Goal: Transaction & Acquisition: Purchase product/service

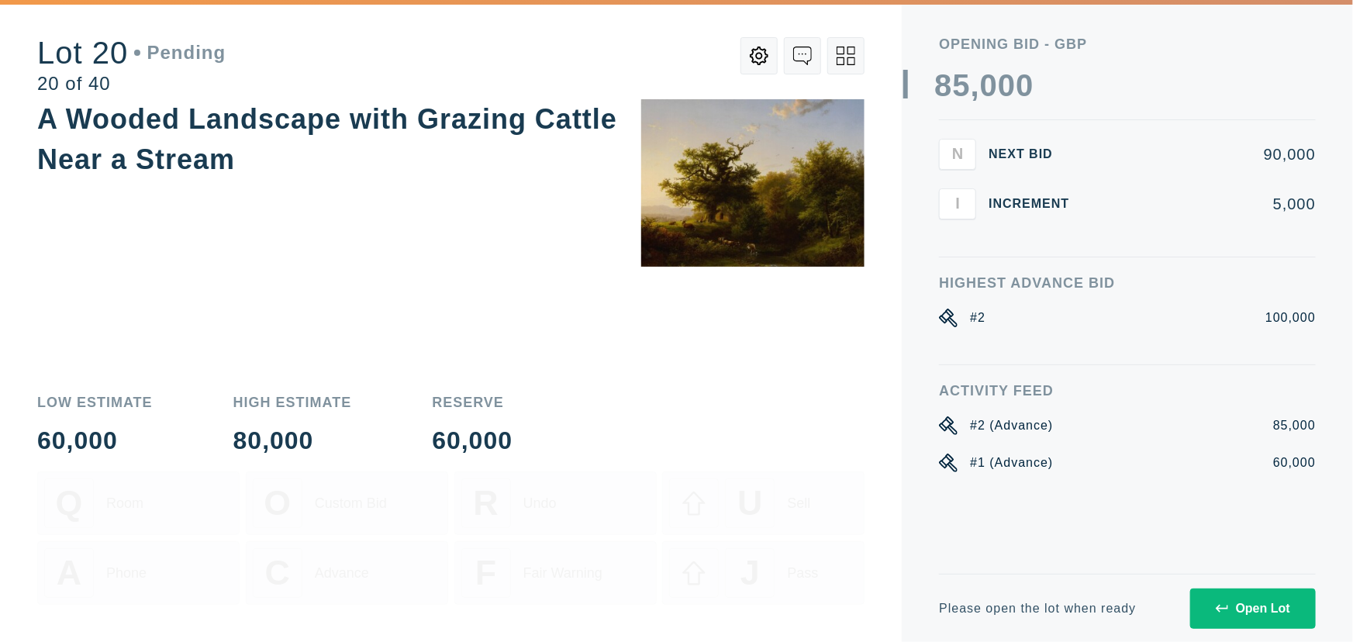
click at [1265, 607] on div "Open Lot" at bounding box center [1252, 608] width 74 height 14
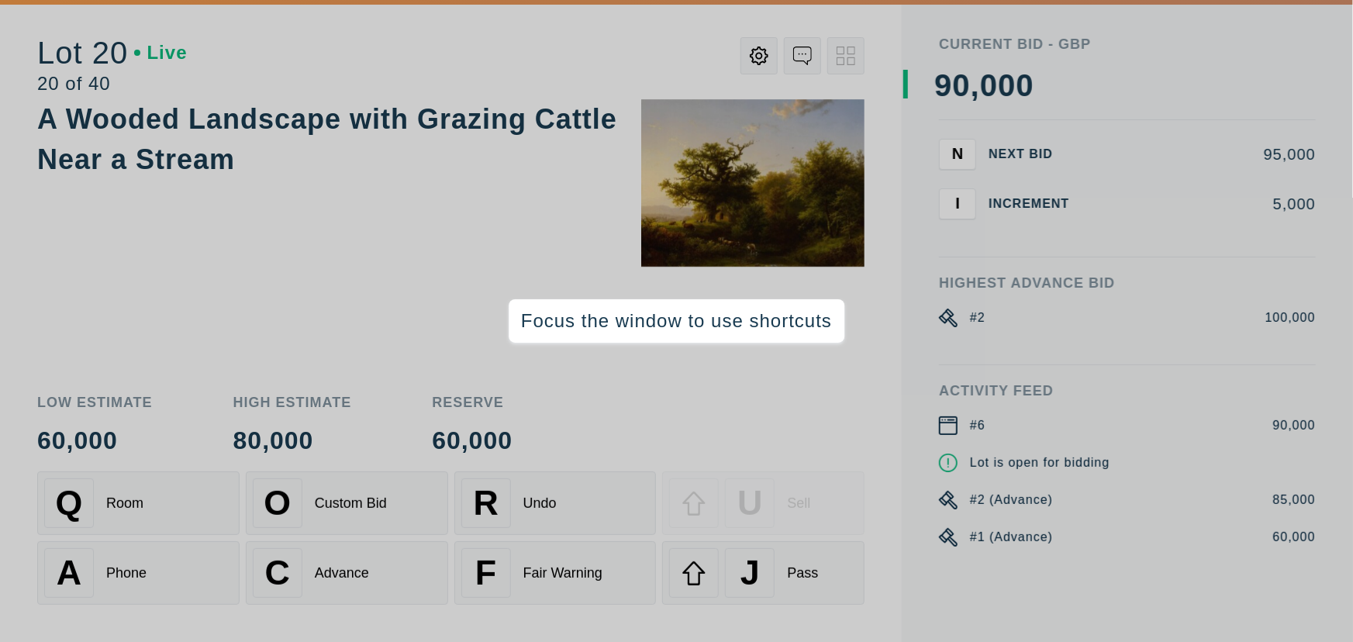
click at [225, 302] on div "A Wooded Landscape with Grazing Cattle Near a Stream" at bounding box center [450, 237] width 827 height 277
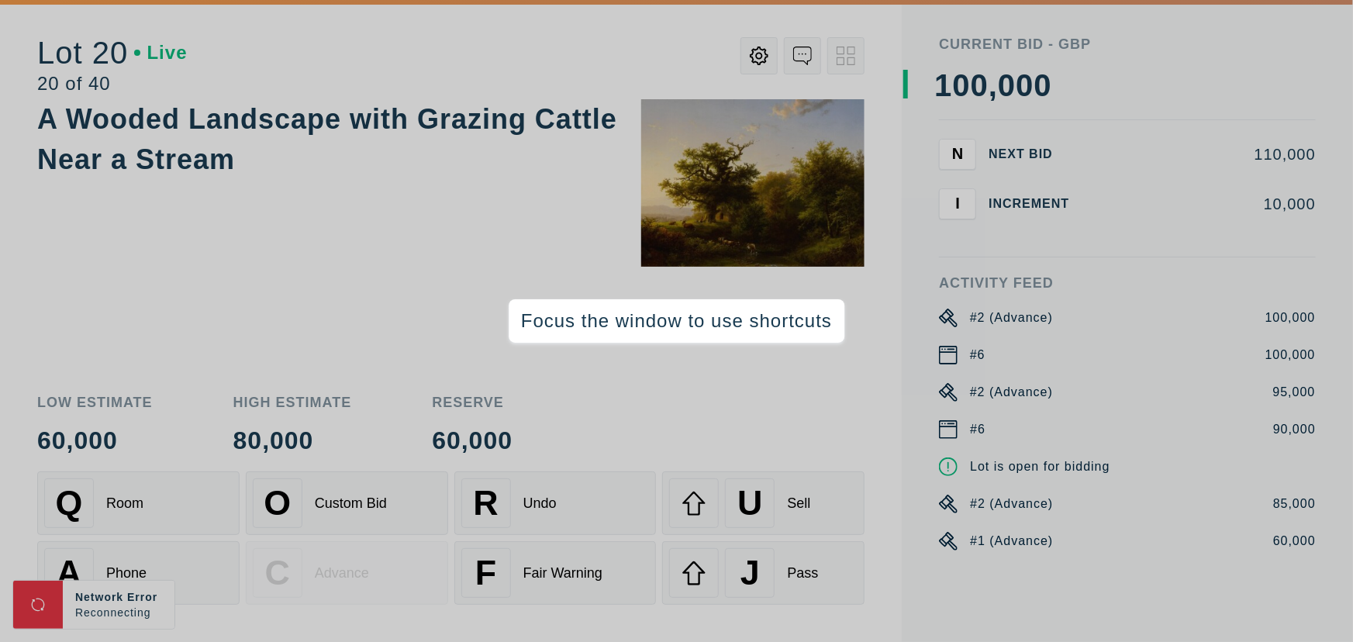
click at [338, 291] on div "A Wooded Landscape with Grazing Cattle Near a Stream" at bounding box center [450, 237] width 827 height 277
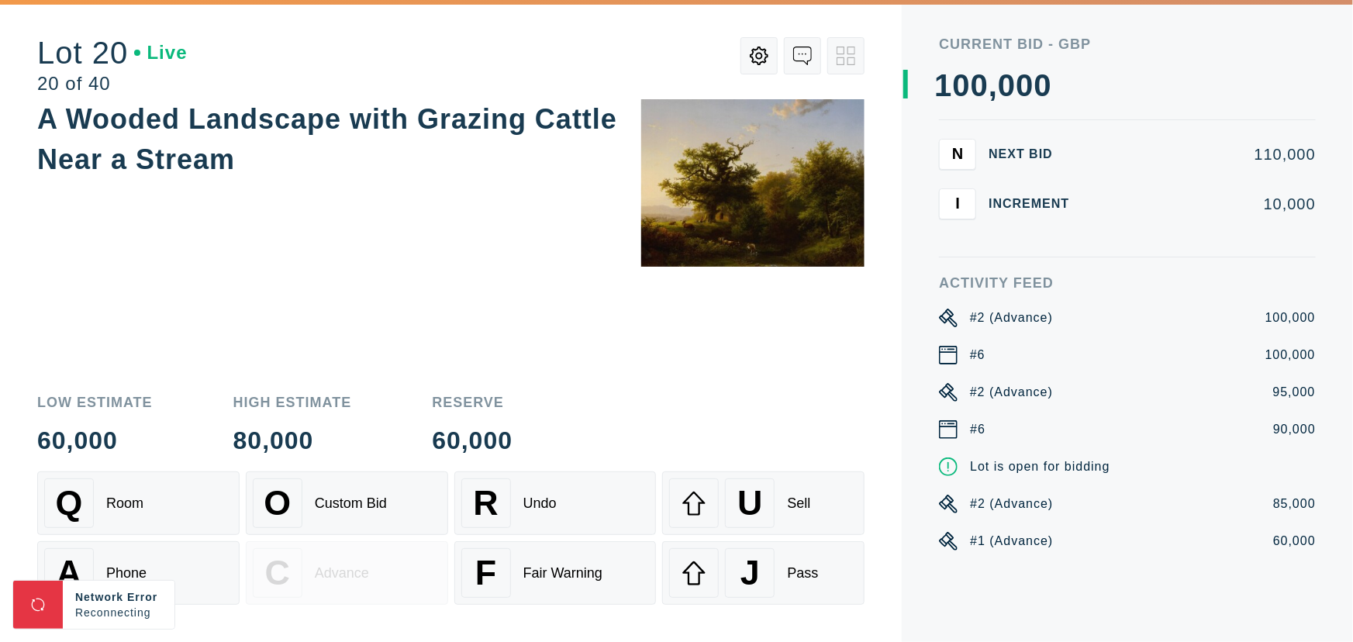
click at [432, 268] on div "A Wooded Landscape with Grazing Cattle Near a Stream" at bounding box center [450, 237] width 827 height 277
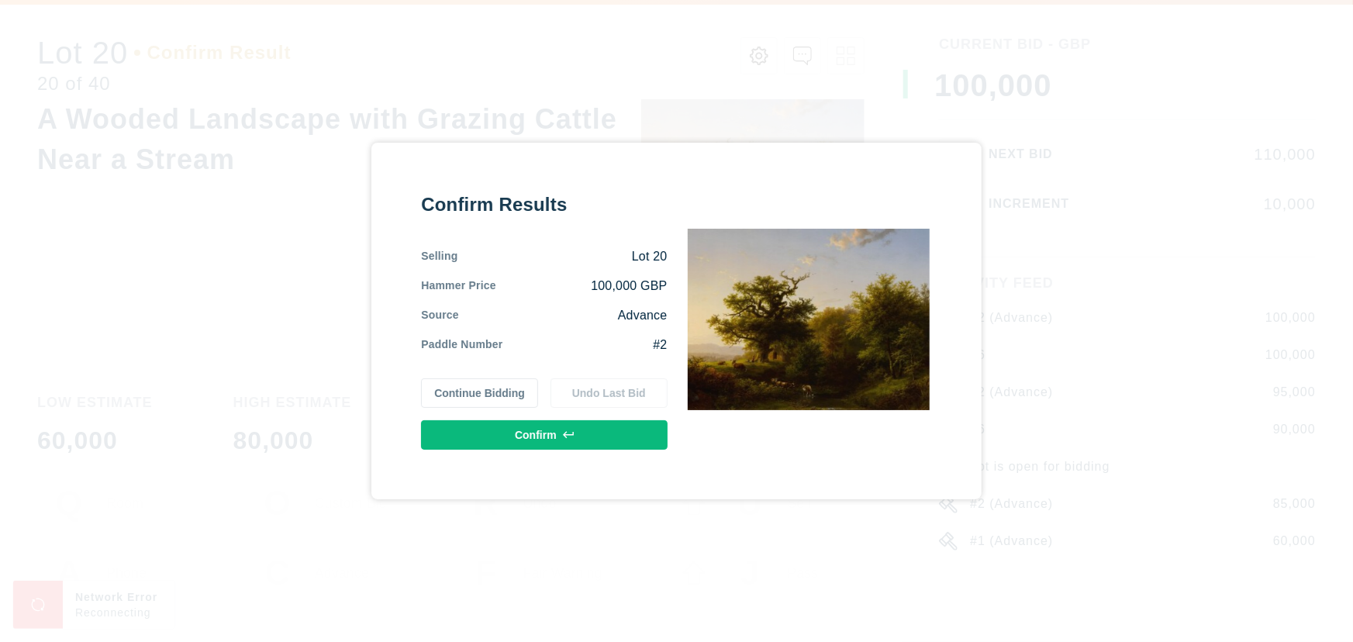
click at [602, 437] on button "Confirm" at bounding box center [544, 434] width 246 height 29
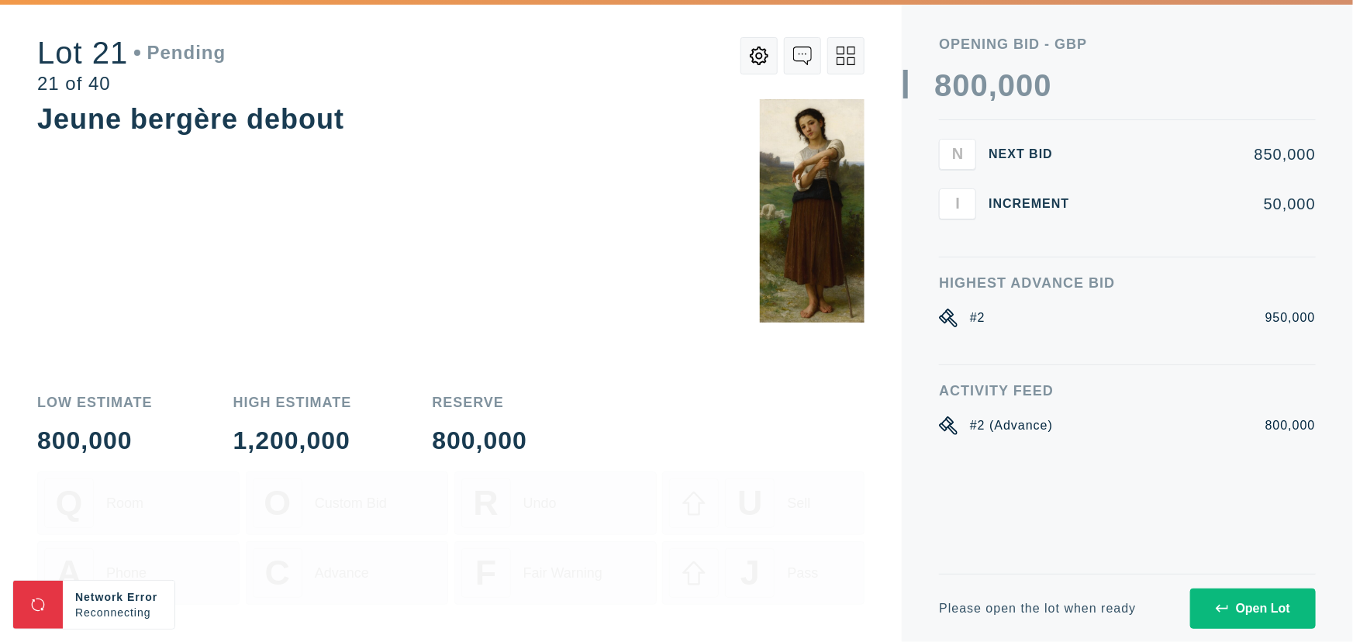
click at [451, 198] on div "Jeune bergère debout" at bounding box center [450, 237] width 827 height 277
click at [360, 198] on div "Jeune bergère debout" at bounding box center [450, 237] width 827 height 277
click at [383, 208] on div "Jeune bergère debout" at bounding box center [450, 237] width 827 height 277
click at [602, 212] on div "Jeune bergère debout" at bounding box center [450, 237] width 827 height 277
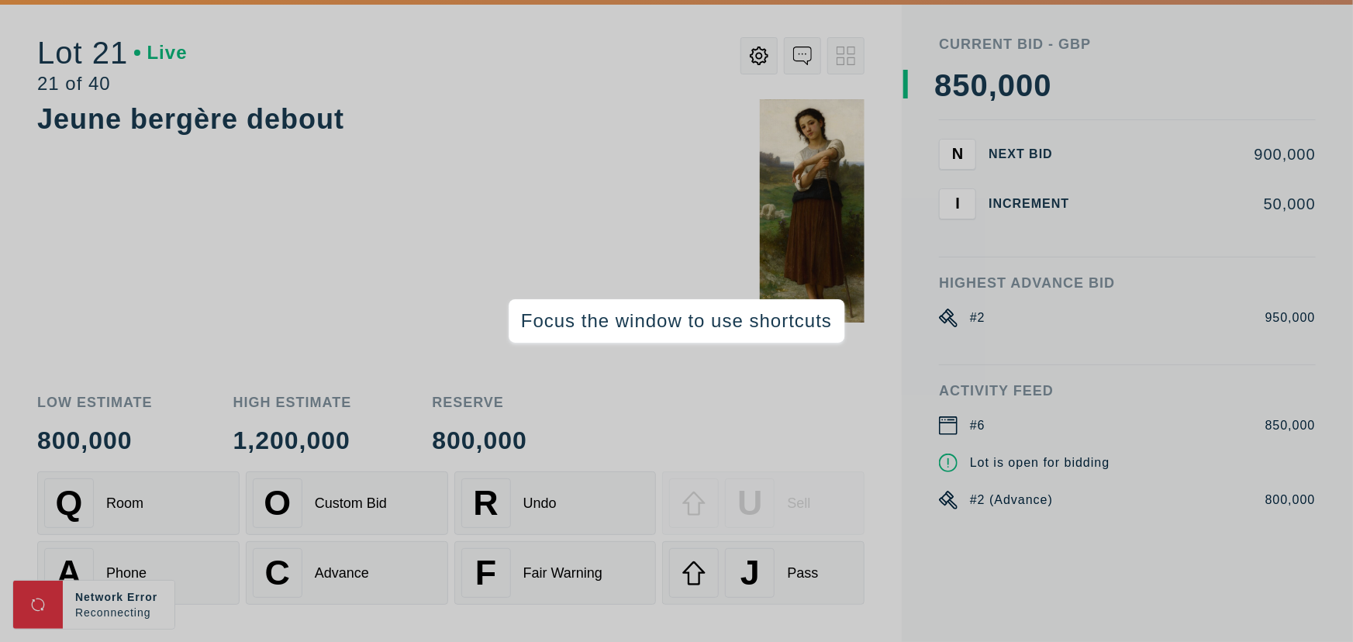
click at [254, 252] on div "Jeune bergère debout" at bounding box center [450, 237] width 827 height 277
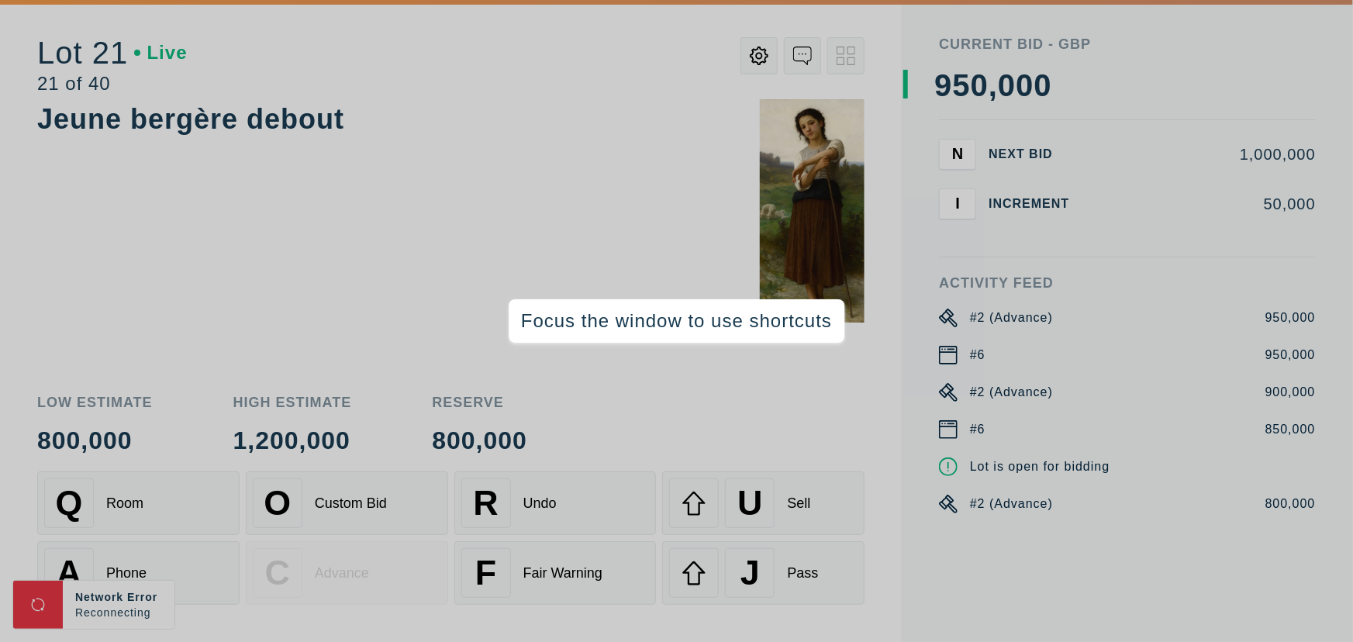
click at [457, 240] on div "Jeune bergère debout" at bounding box center [450, 237] width 827 height 277
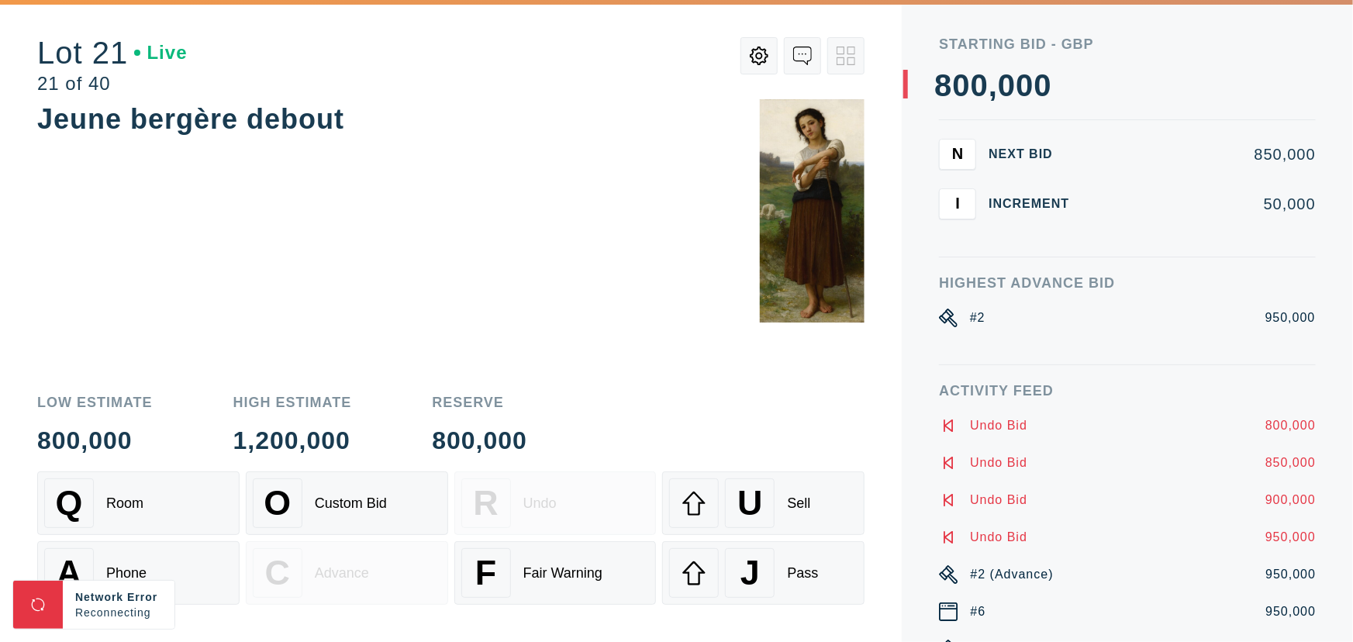
click at [543, 209] on div "Jeune bergère debout" at bounding box center [450, 237] width 827 height 277
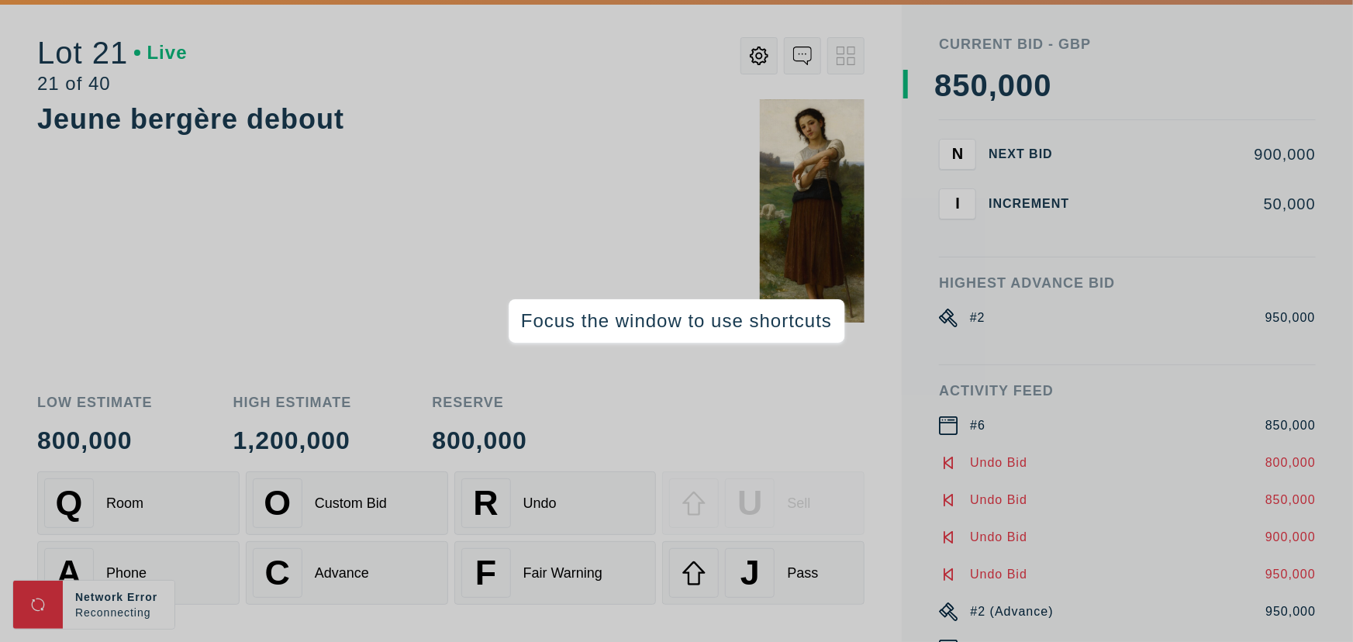
click at [287, 300] on div "Jeune bergère debout" at bounding box center [450, 237] width 827 height 277
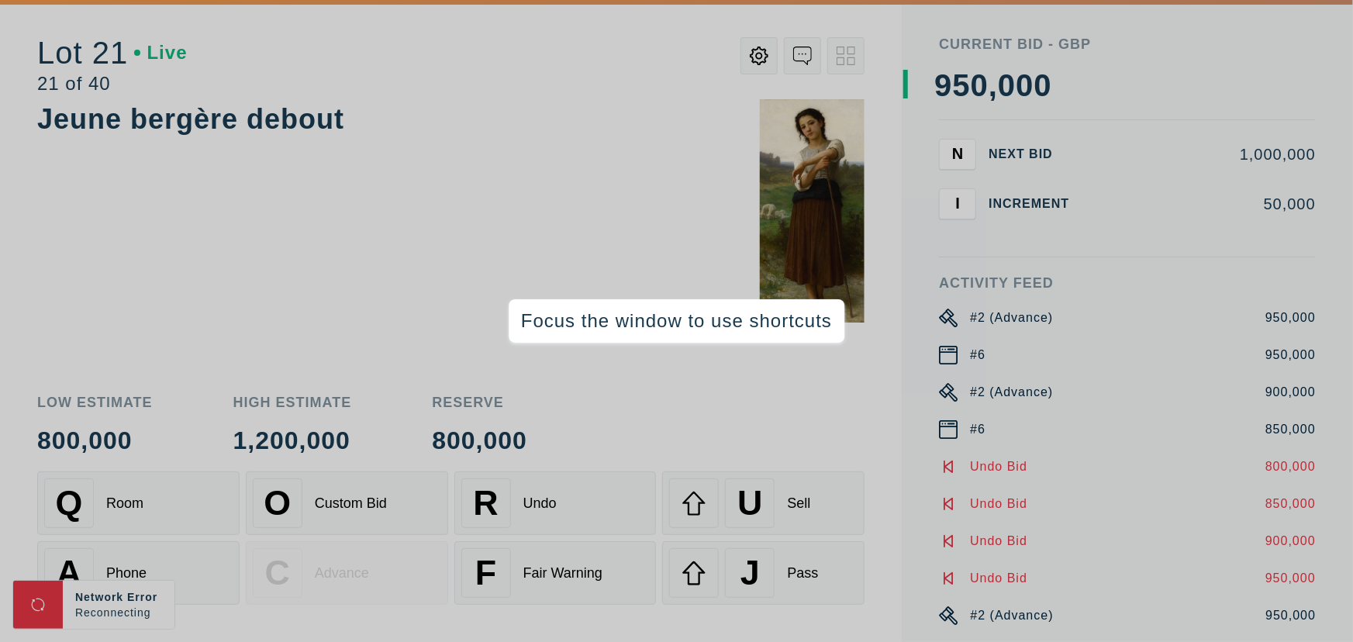
click at [519, 183] on div "Jeune bergère debout" at bounding box center [450, 237] width 827 height 277
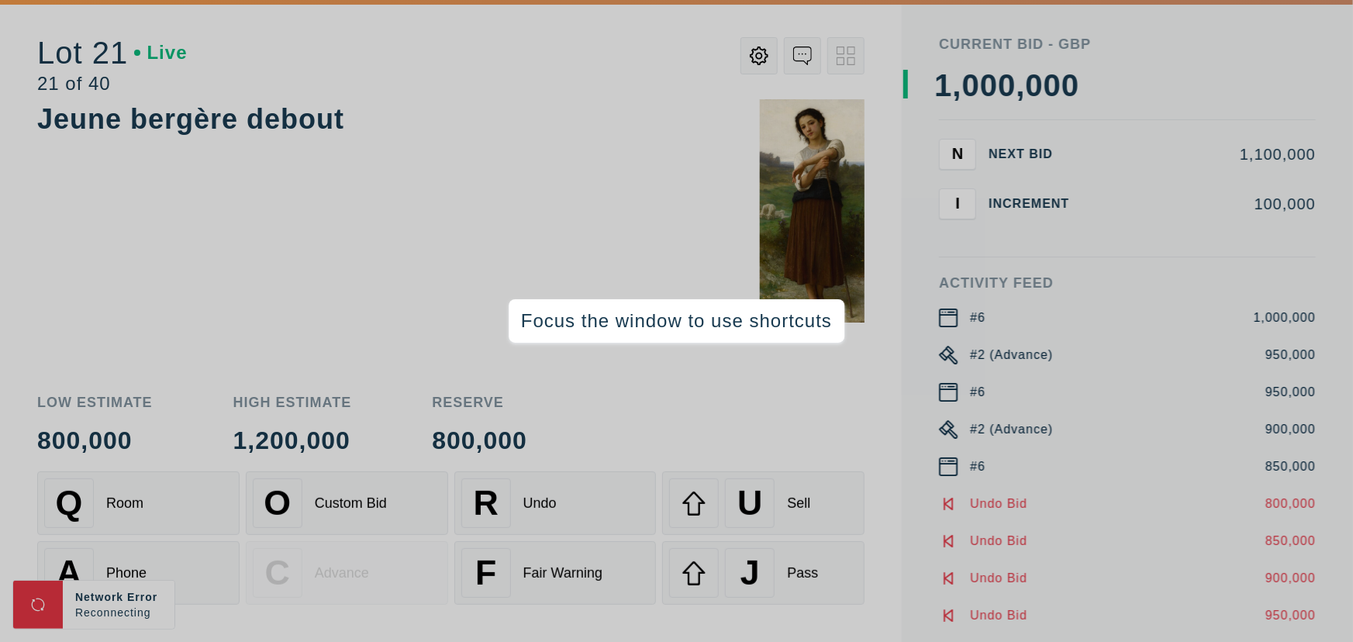
click at [333, 178] on div "Jeune bergère debout" at bounding box center [450, 237] width 827 height 277
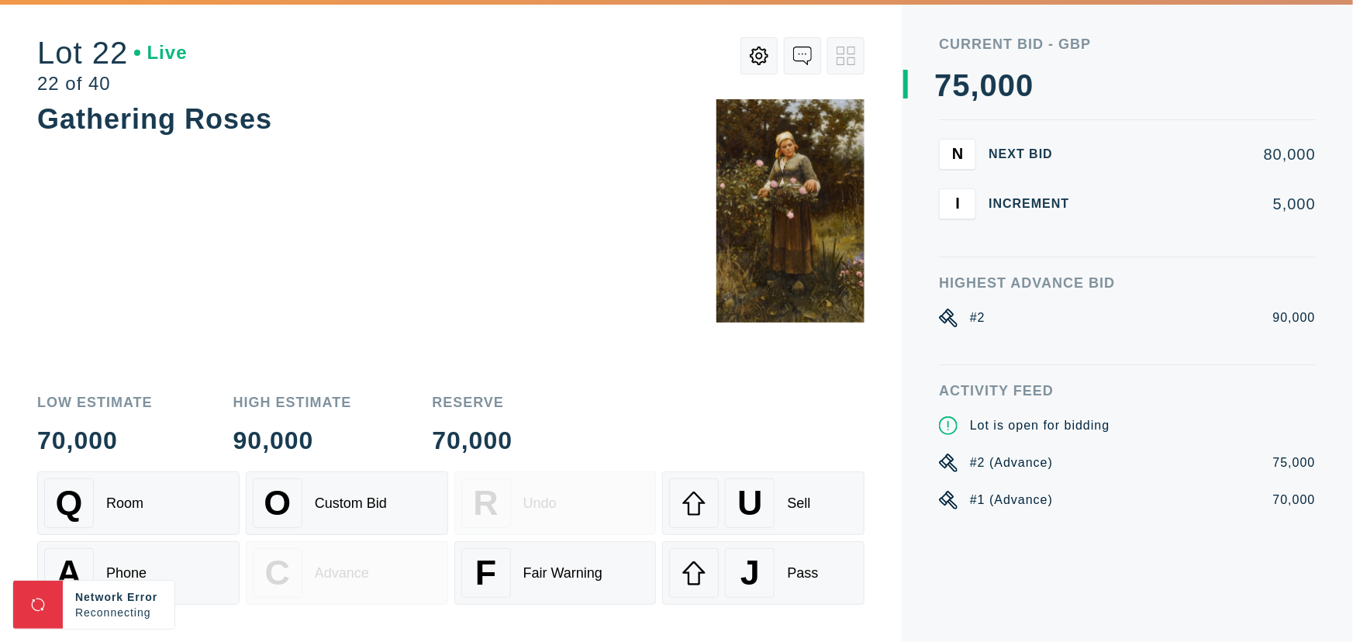
click at [450, 280] on div "Gathering Roses" at bounding box center [450, 237] width 827 height 277
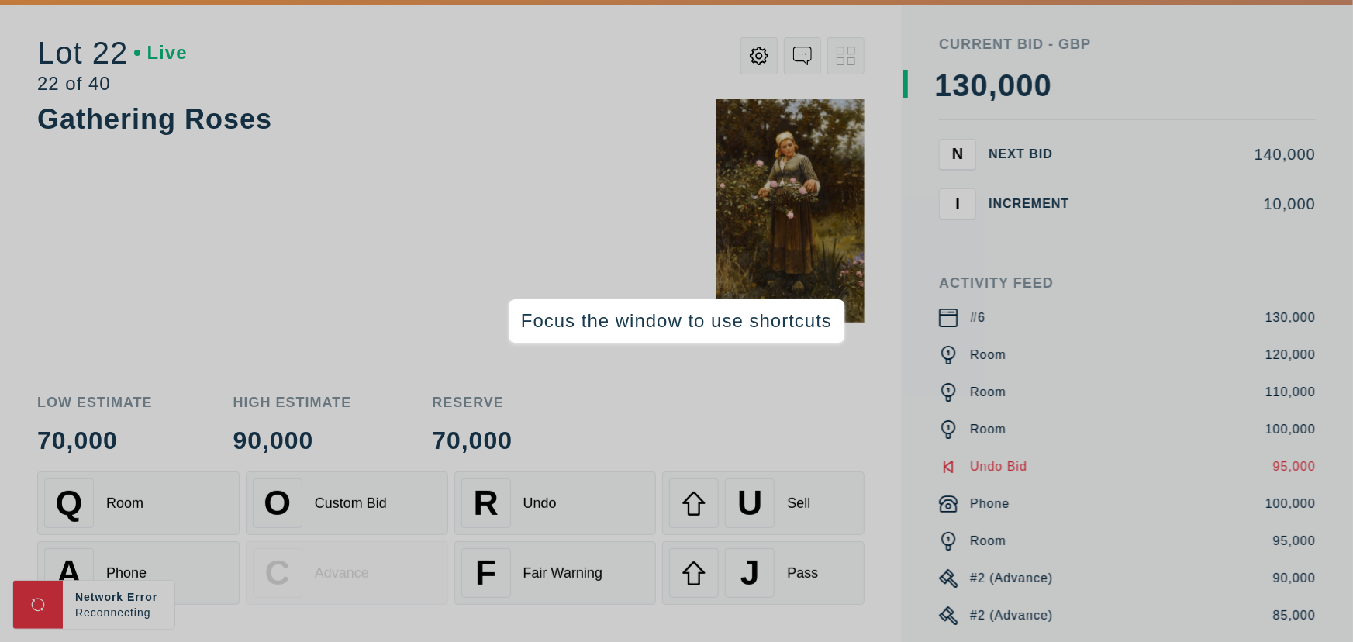
click at [382, 194] on div "Gathering Roses" at bounding box center [450, 237] width 827 height 277
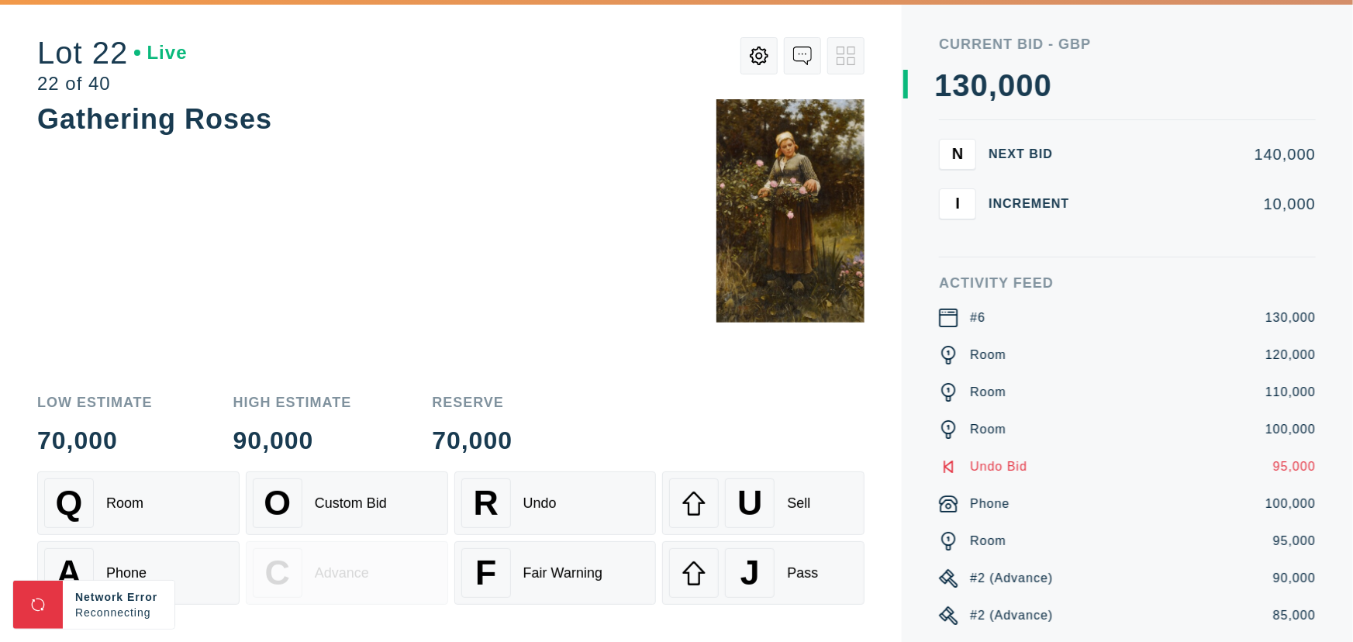
click at [371, 222] on div "Gathering Roses" at bounding box center [450, 237] width 827 height 277
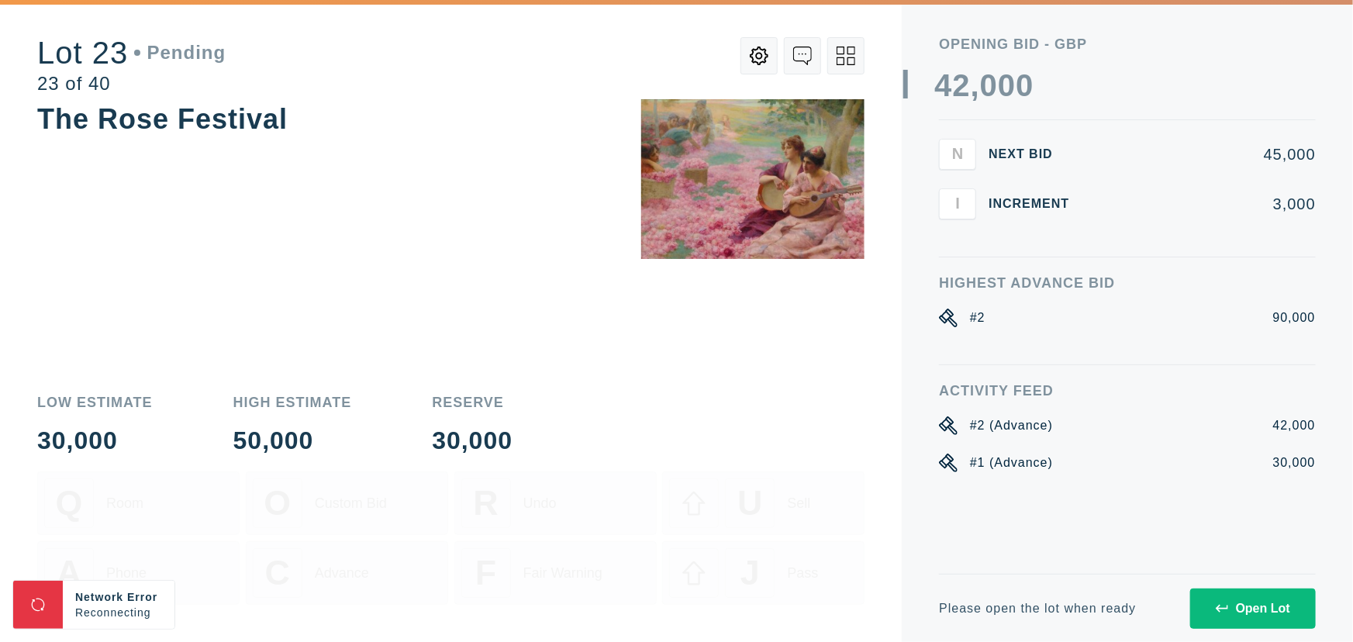
click at [371, 212] on div "The Rose Festival" at bounding box center [450, 237] width 827 height 277
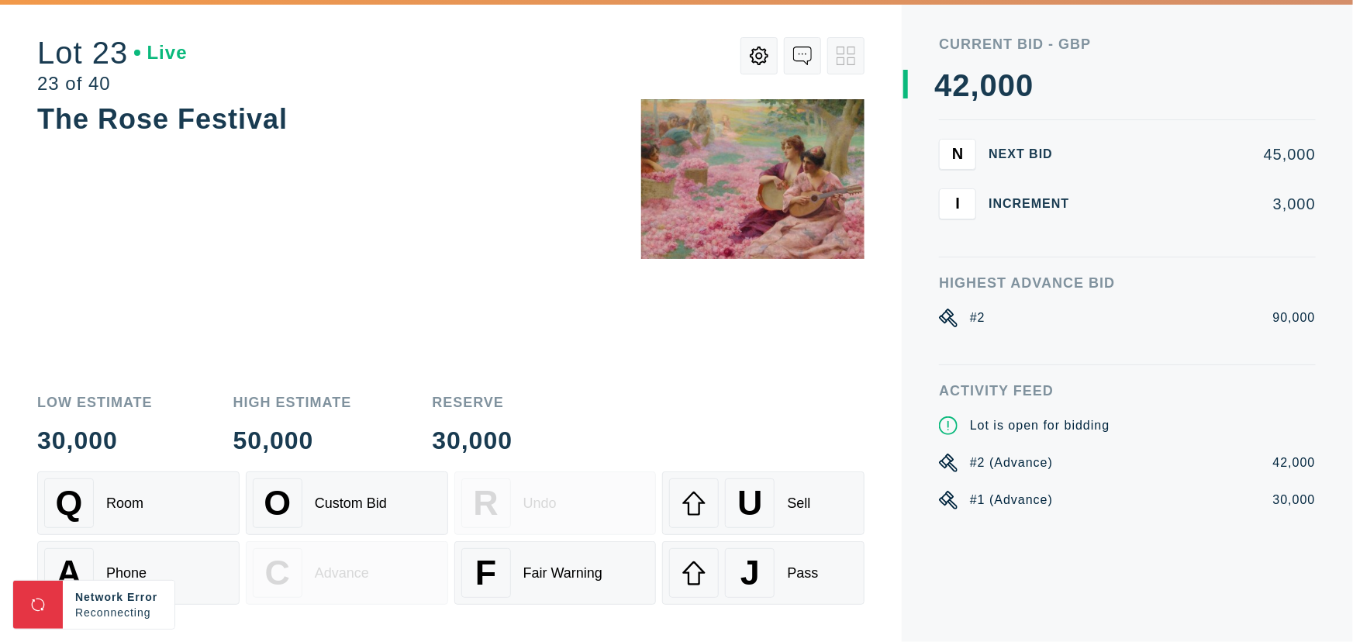
click at [362, 221] on div "The Rose Festival" at bounding box center [450, 237] width 827 height 277
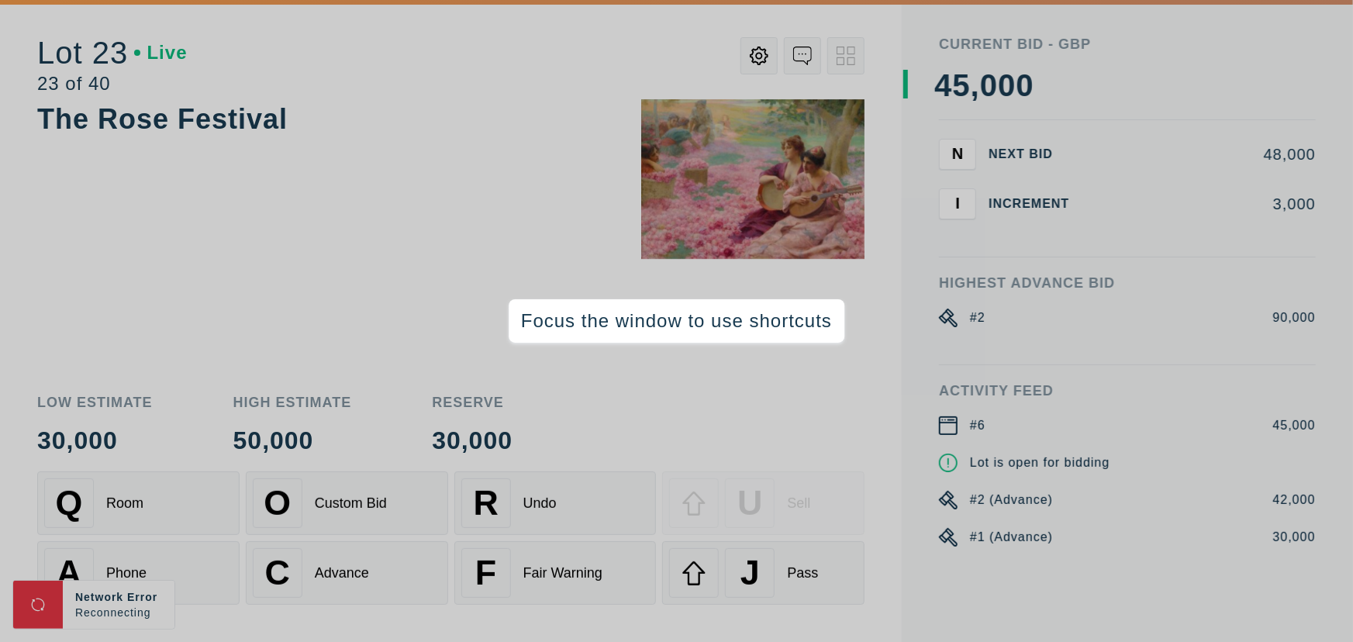
click at [342, 271] on div "The Rose Festival" at bounding box center [450, 237] width 827 height 277
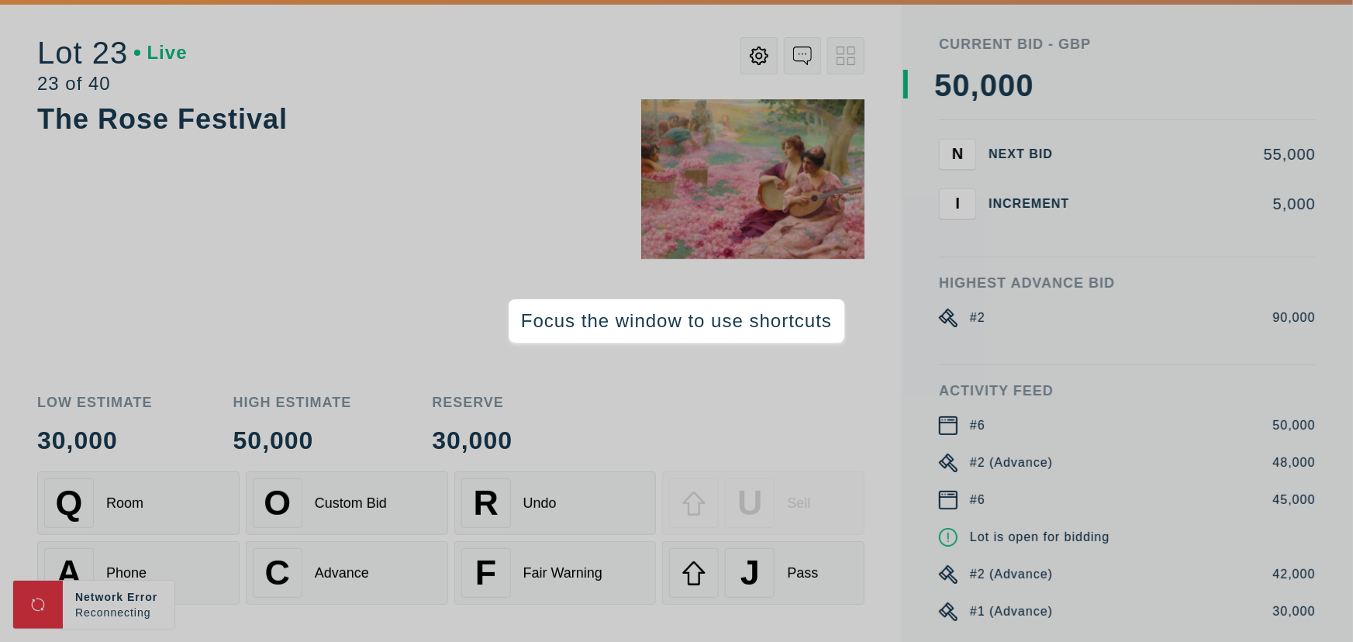
click at [215, 262] on div "The Rose Festival" at bounding box center [450, 237] width 827 height 277
click at [246, 174] on div "The Rose Festival" at bounding box center [450, 237] width 827 height 277
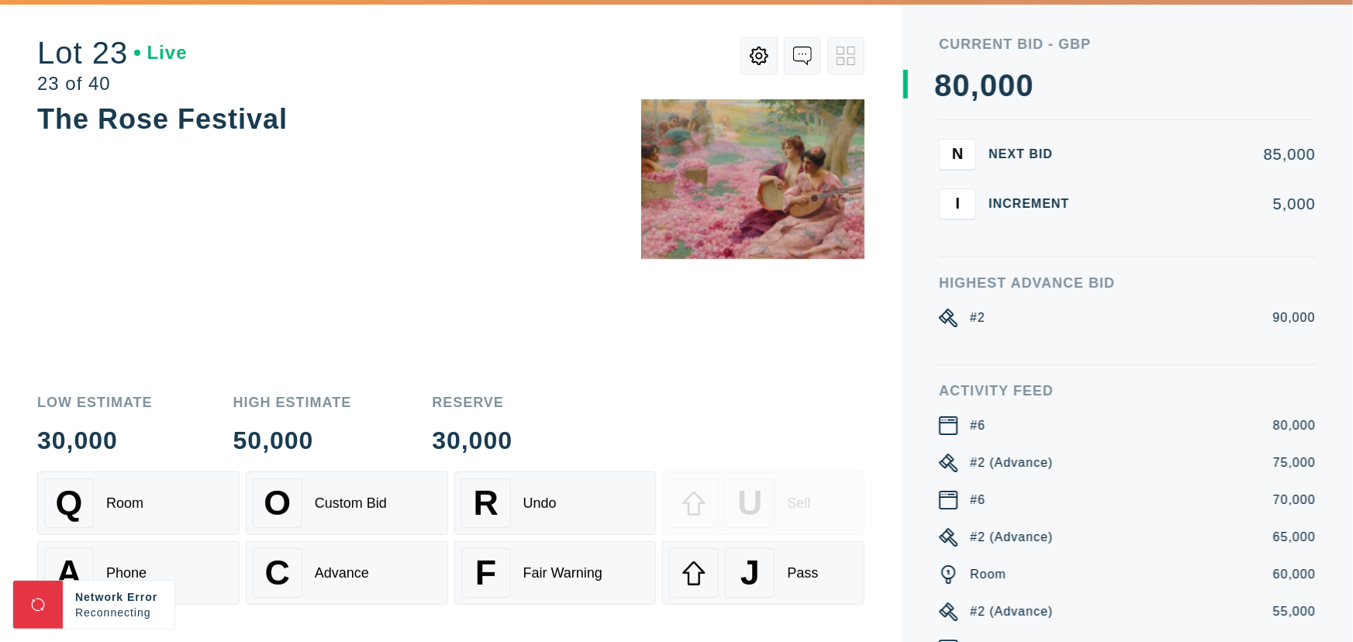
click at [193, 205] on div "The Rose Festival" at bounding box center [450, 237] width 827 height 277
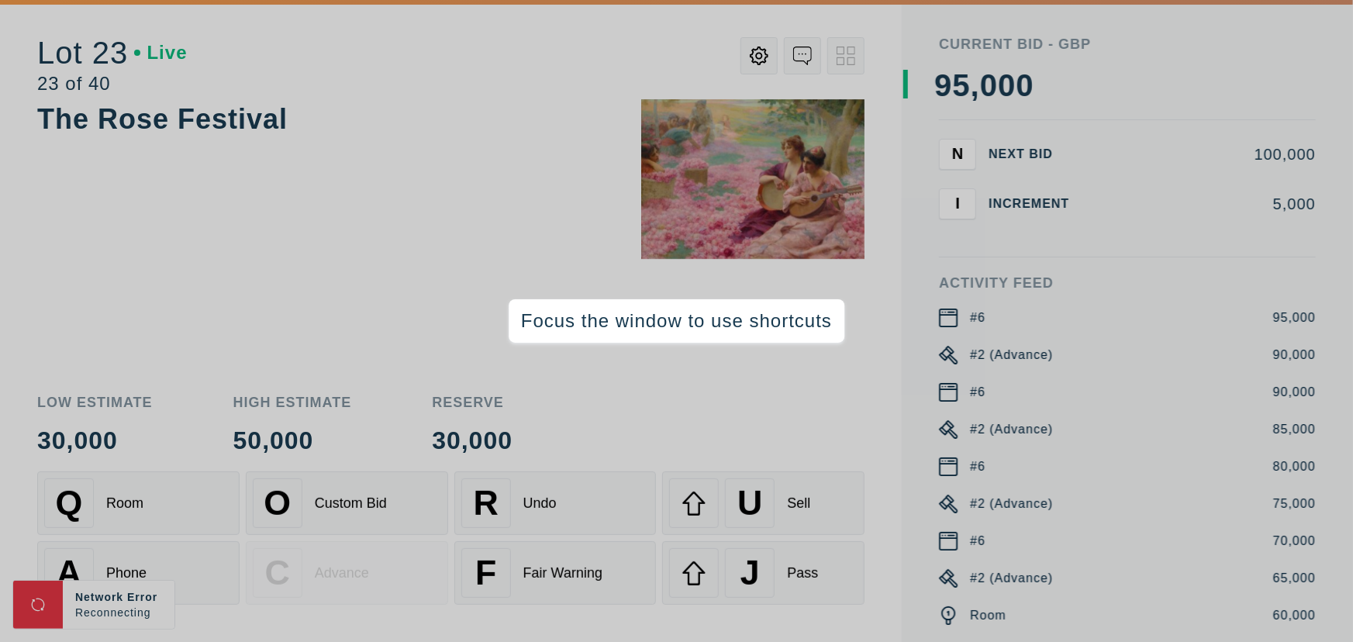
click at [181, 257] on div "The Rose Festival" at bounding box center [450, 237] width 827 height 277
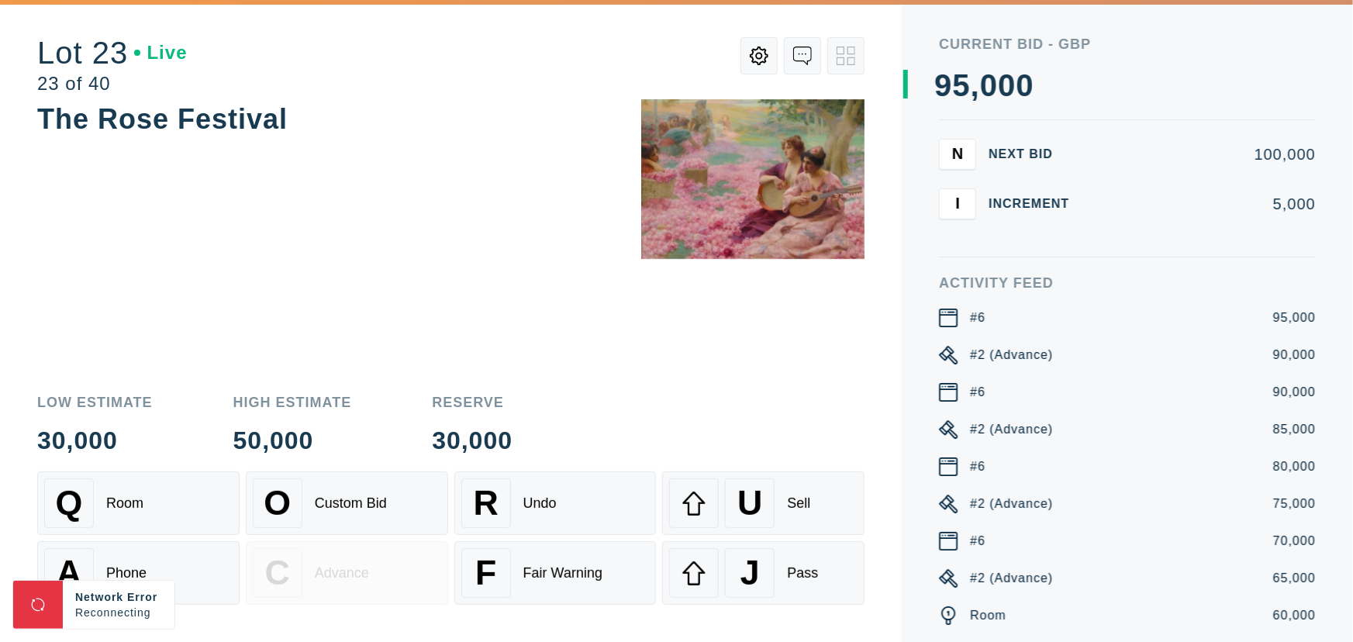
click at [419, 233] on div "The Rose Festival" at bounding box center [450, 237] width 827 height 277
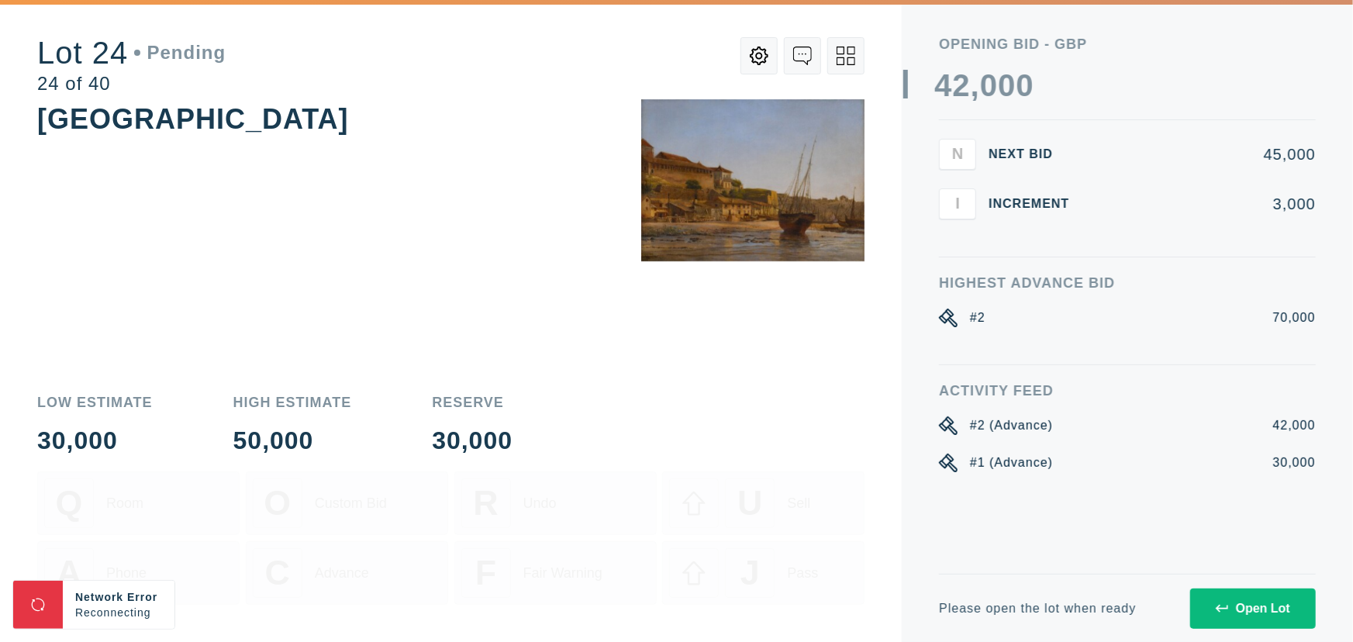
click at [426, 302] on div "[GEOGRAPHIC_DATA]" at bounding box center [450, 237] width 827 height 277
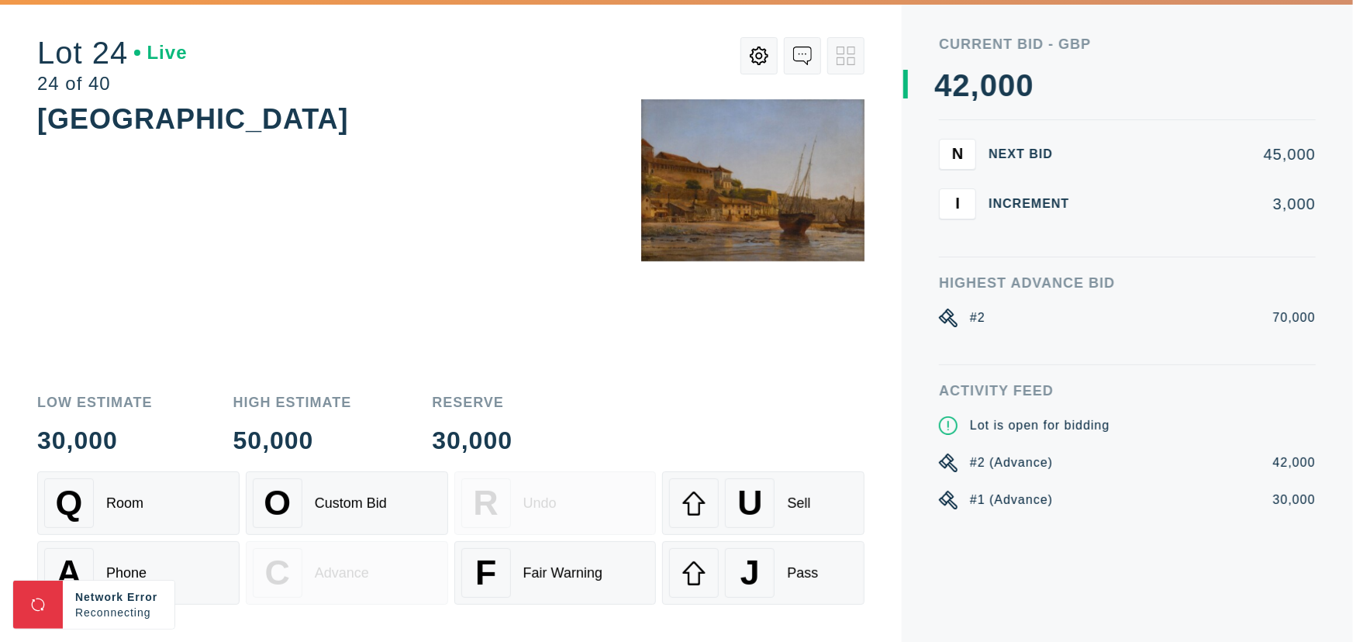
click at [467, 276] on div "[GEOGRAPHIC_DATA]" at bounding box center [450, 237] width 827 height 277
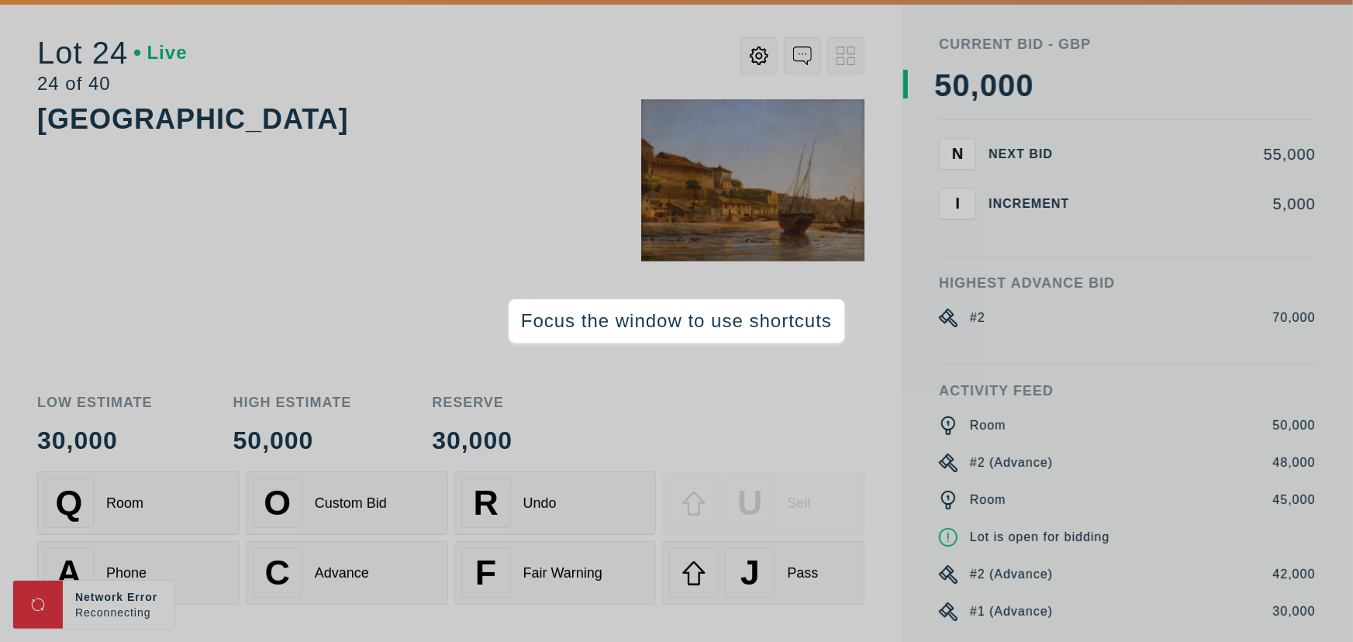
click at [478, 174] on div "[GEOGRAPHIC_DATA]" at bounding box center [450, 237] width 827 height 277
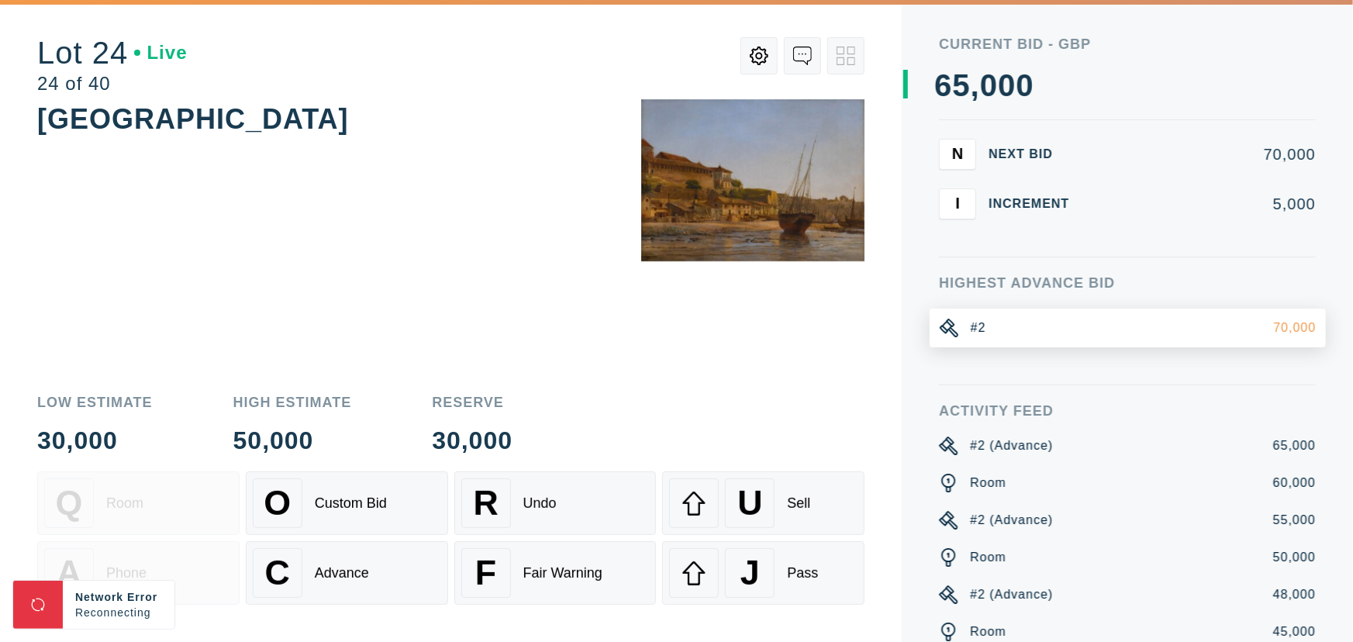
click at [478, 175] on div "[GEOGRAPHIC_DATA]" at bounding box center [450, 237] width 827 height 277
click at [291, 280] on div "[GEOGRAPHIC_DATA]" at bounding box center [450, 237] width 827 height 277
click at [308, 279] on div "[GEOGRAPHIC_DATA]" at bounding box center [450, 237] width 827 height 277
click at [357, 191] on div "[GEOGRAPHIC_DATA]" at bounding box center [450, 237] width 827 height 277
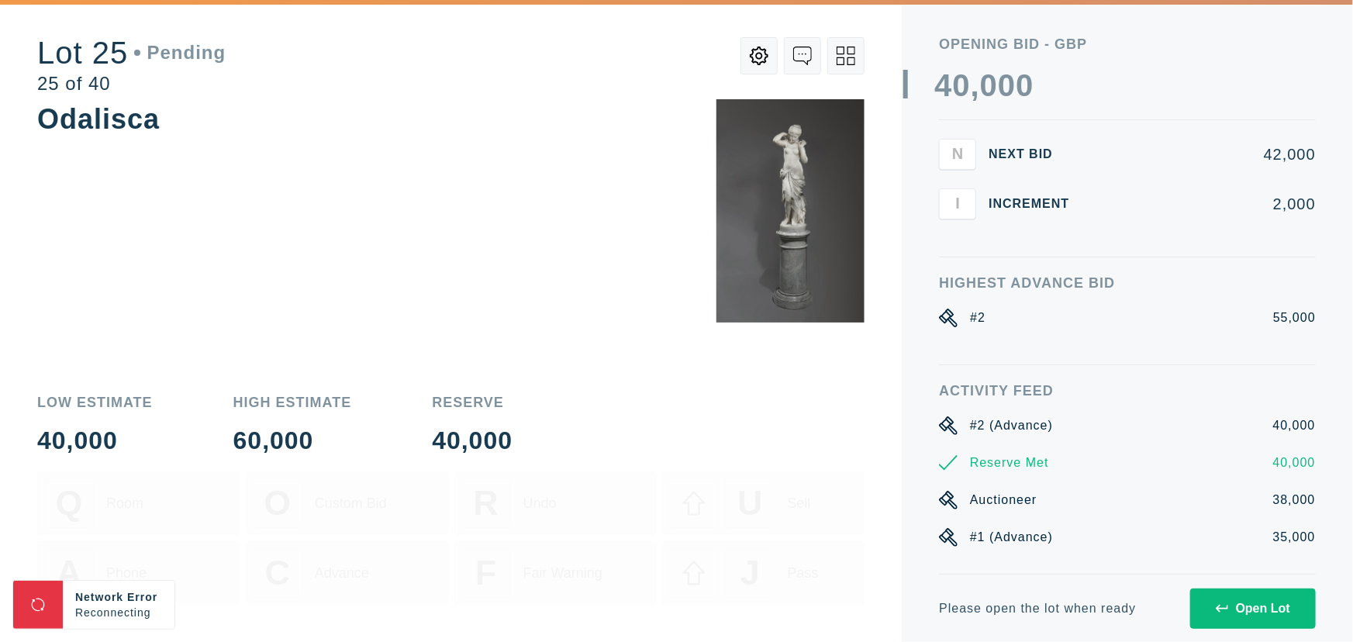
click at [357, 191] on div "Odalisca" at bounding box center [450, 237] width 827 height 277
click at [439, 160] on div "Odalisca" at bounding box center [450, 237] width 827 height 277
click at [520, 240] on div "Odalisca" at bounding box center [450, 237] width 827 height 277
